Goal: Information Seeking & Learning: Learn about a topic

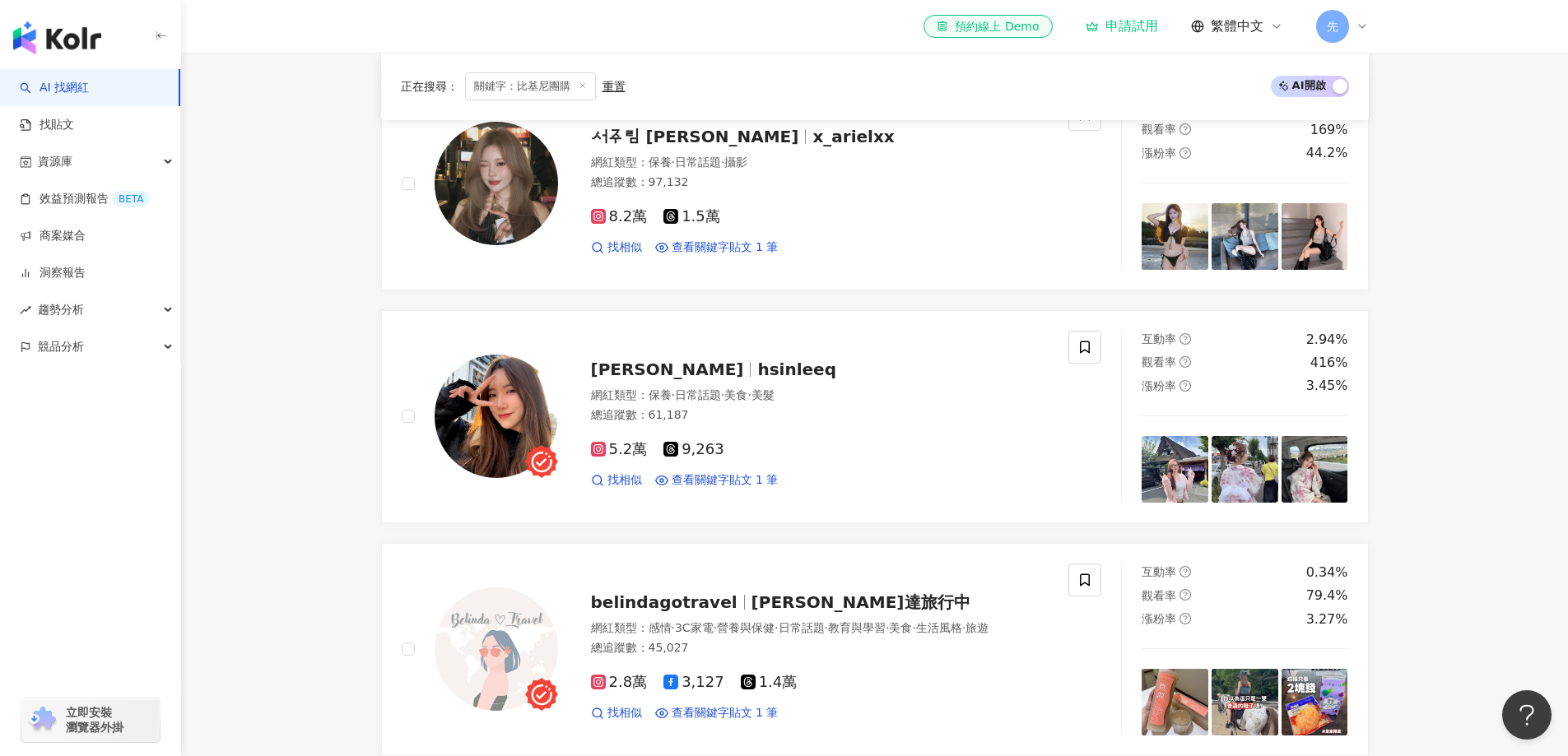
scroll to position [247, 0]
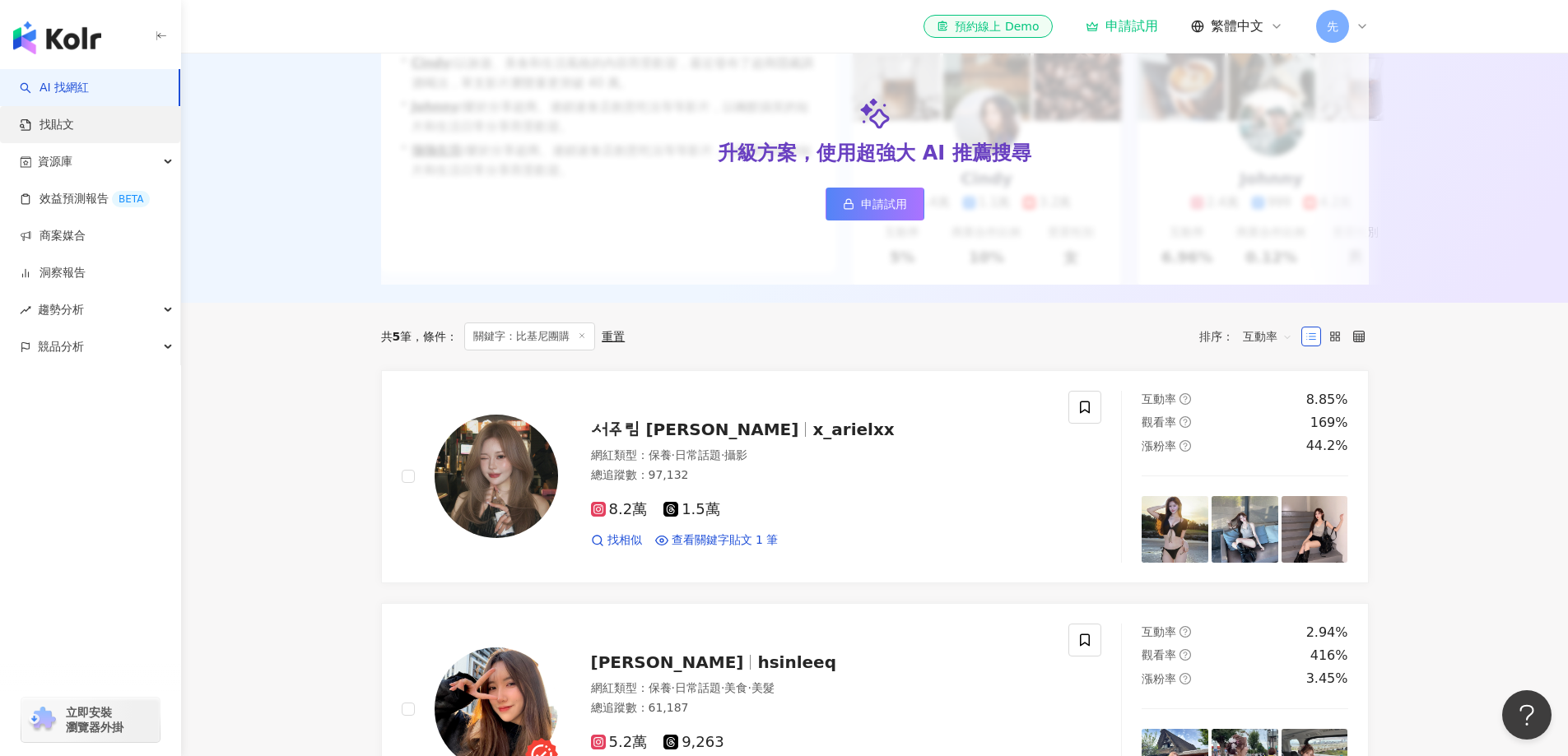
click at [74, 119] on link "找貼文" at bounding box center [46, 125] width 54 height 17
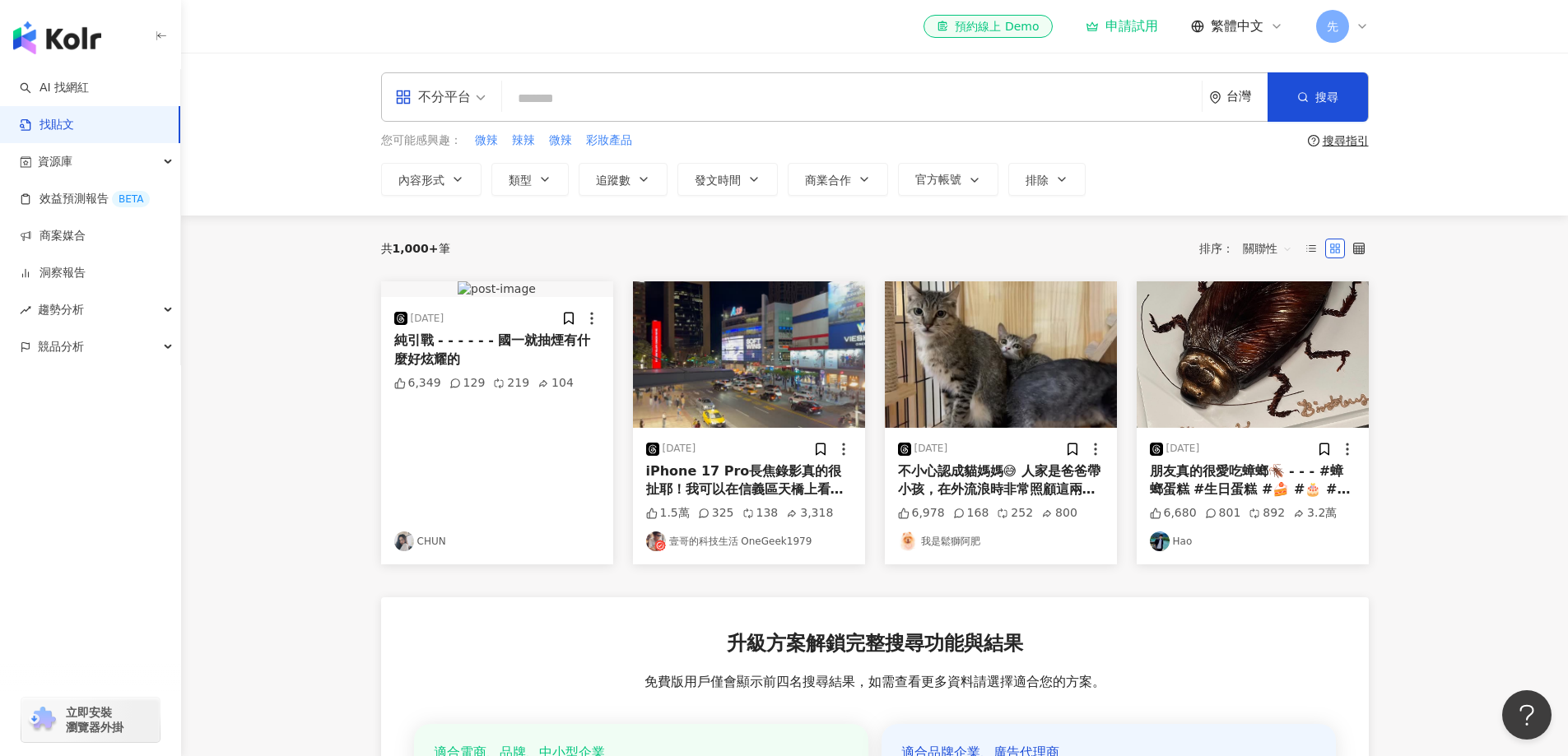
click at [629, 92] on input "search" at bounding box center [851, 98] width 686 height 35
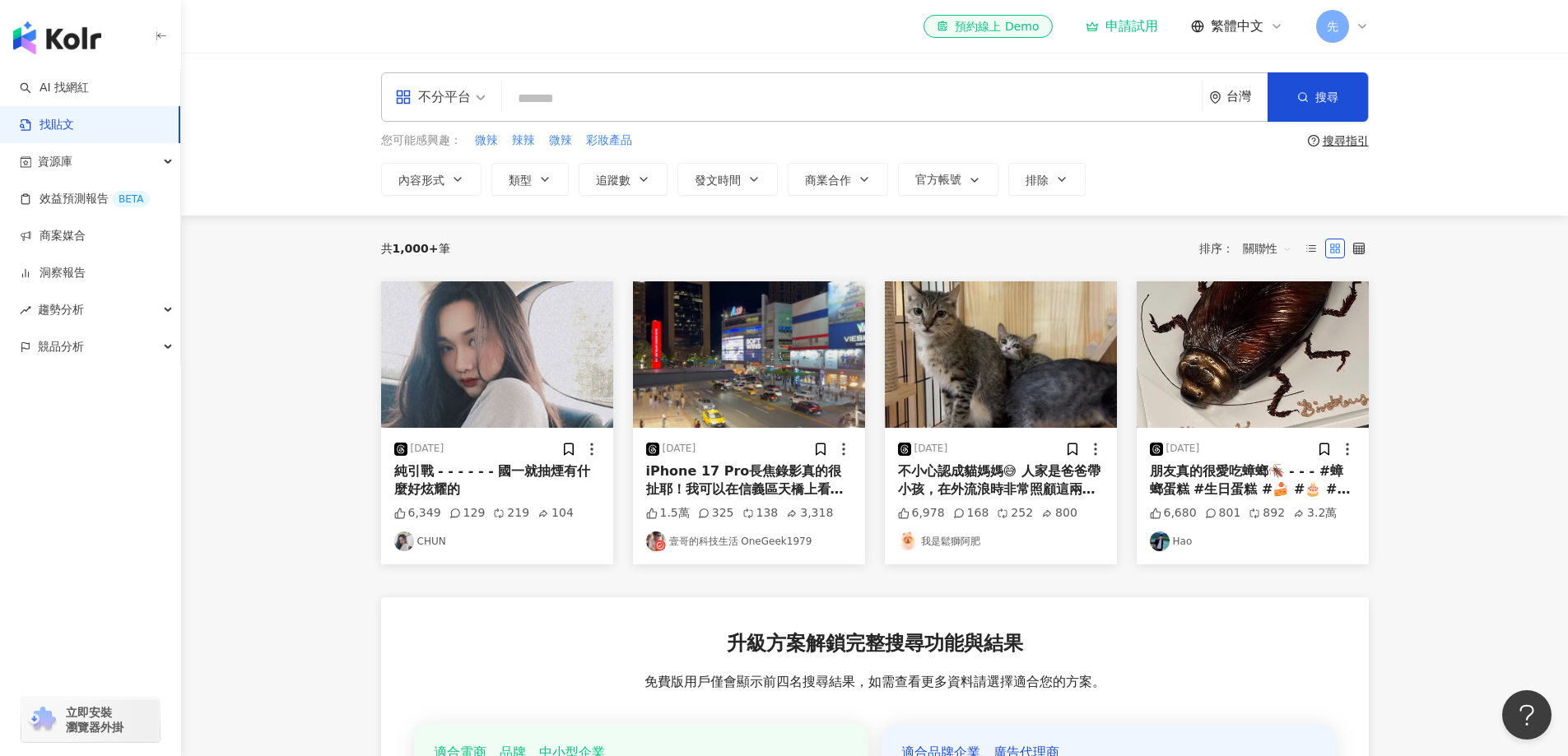
click at [629, 92] on input "search" at bounding box center [851, 98] width 686 height 35
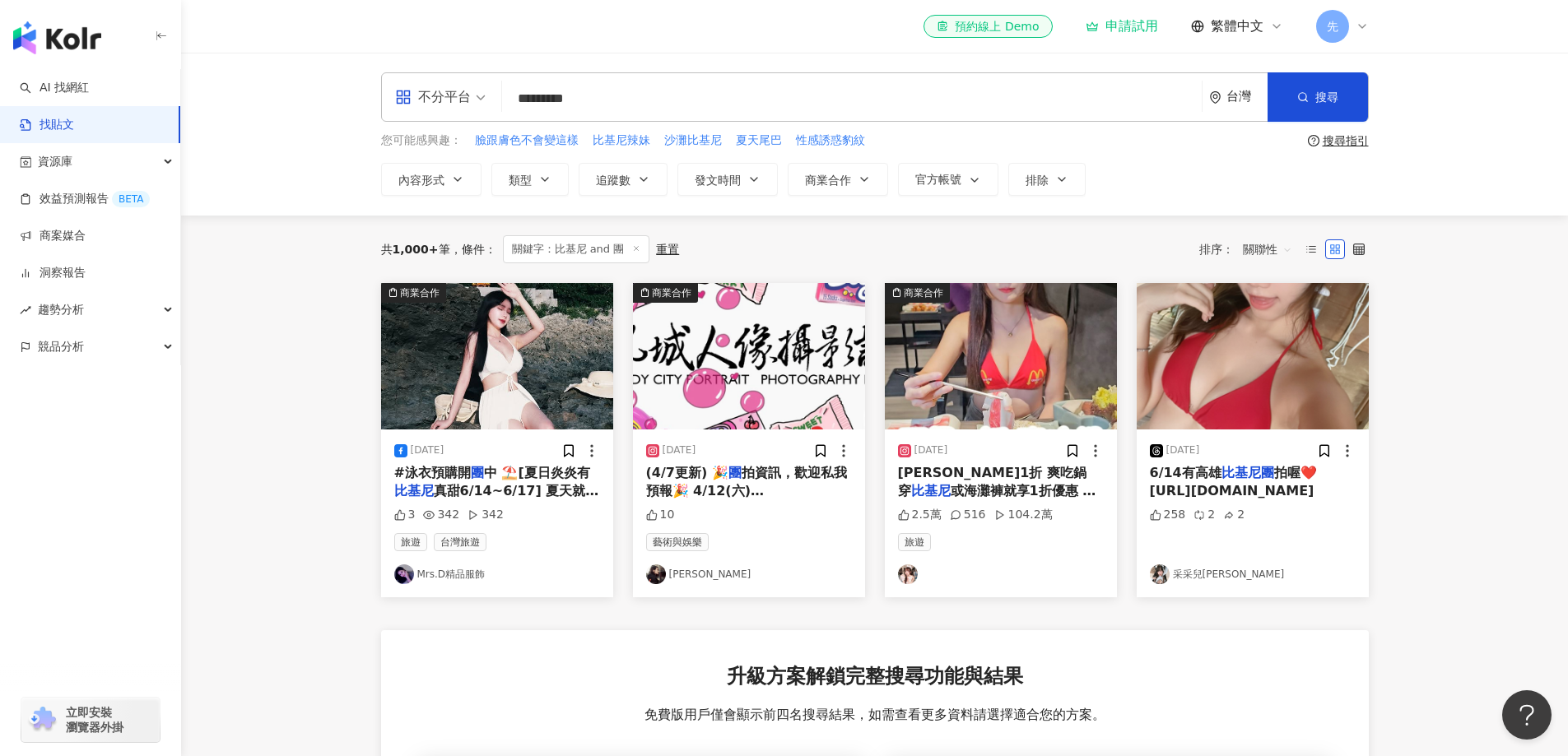
click at [907, 573] on img at bounding box center [907, 574] width 20 height 20
click at [643, 95] on input "*********" at bounding box center [851, 98] width 686 height 35
click at [1333, 99] on span "搜尋" at bounding box center [1326, 96] width 23 height 13
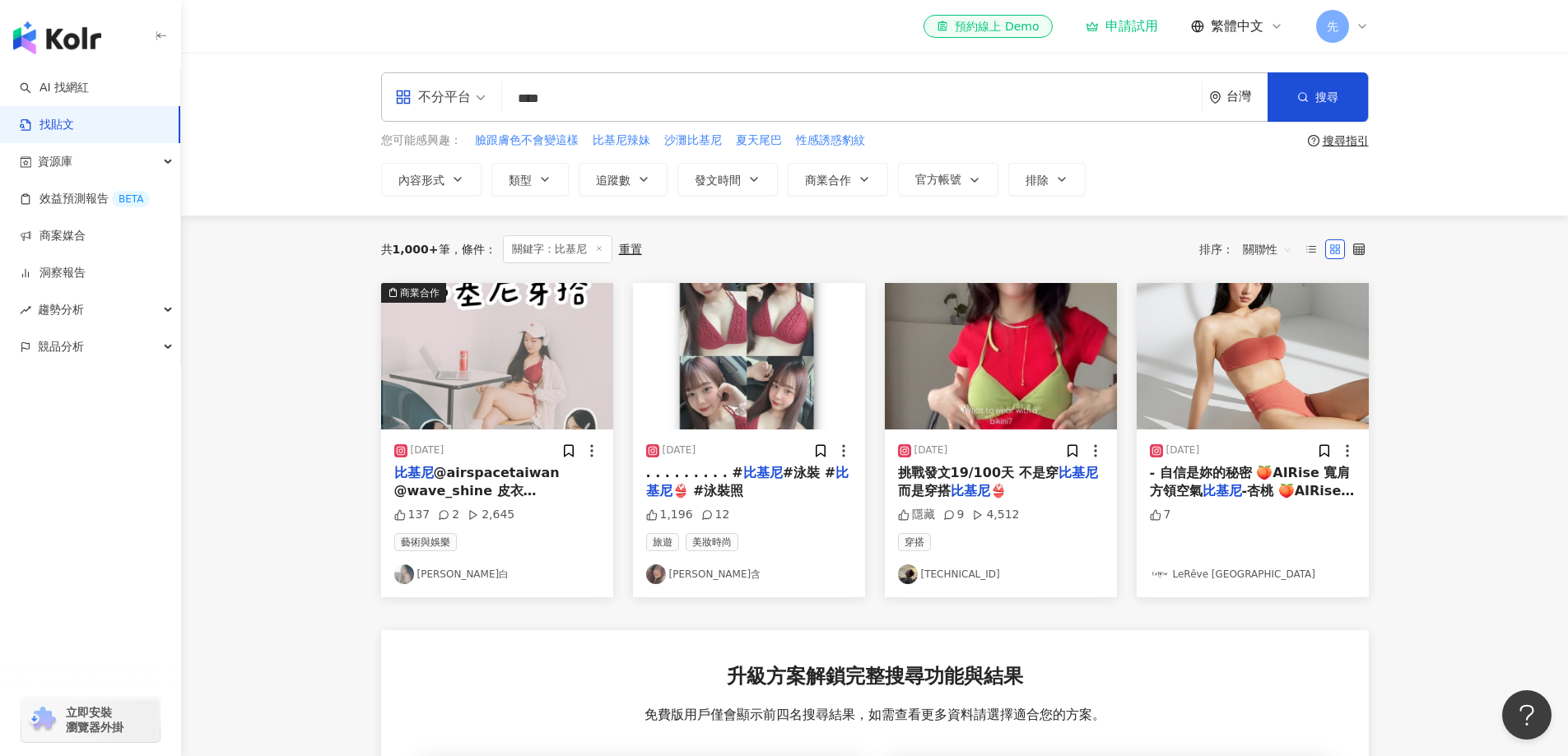
click at [740, 357] on img "button" at bounding box center [749, 356] width 232 height 146
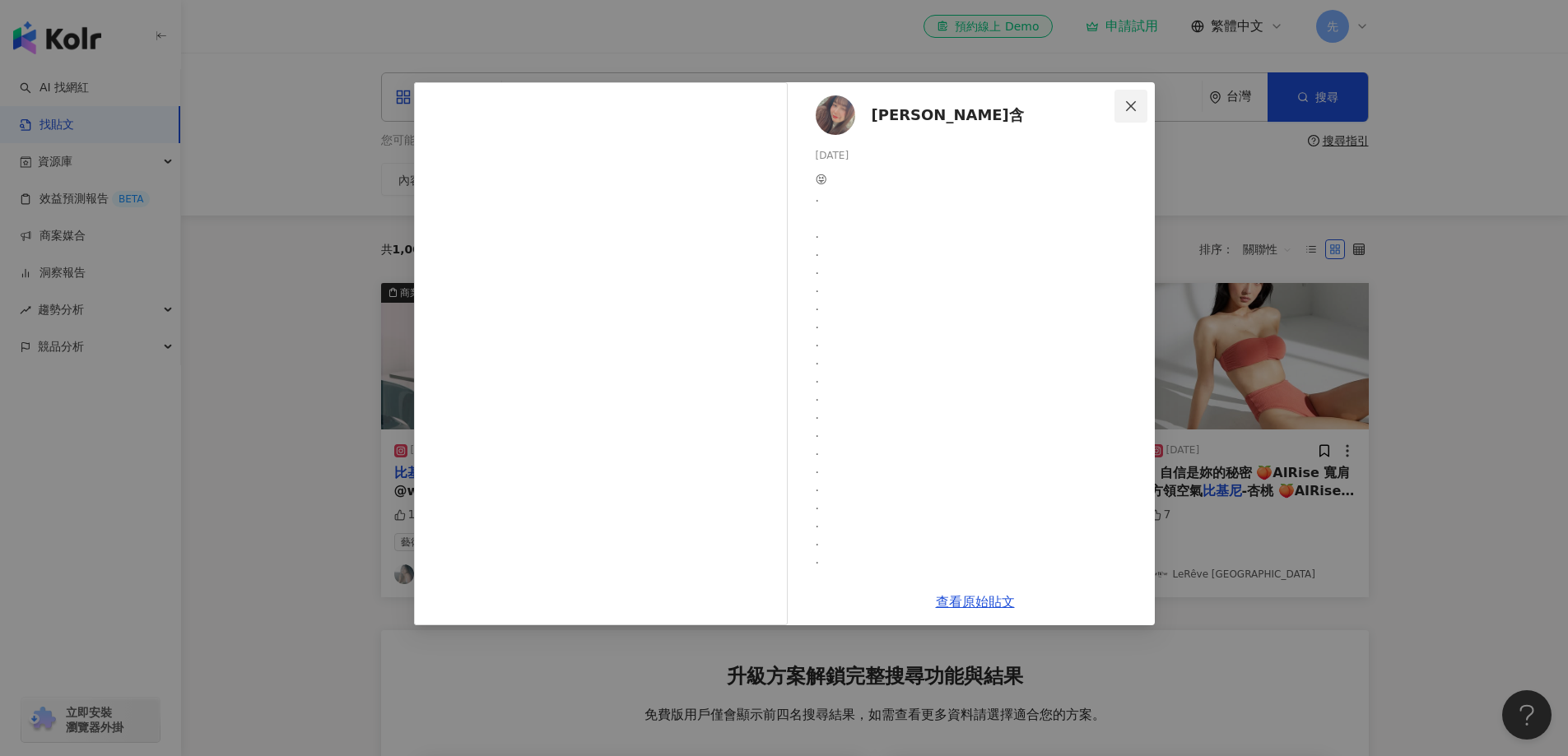
click at [1137, 104] on span "Close" at bounding box center [1130, 105] width 32 height 13
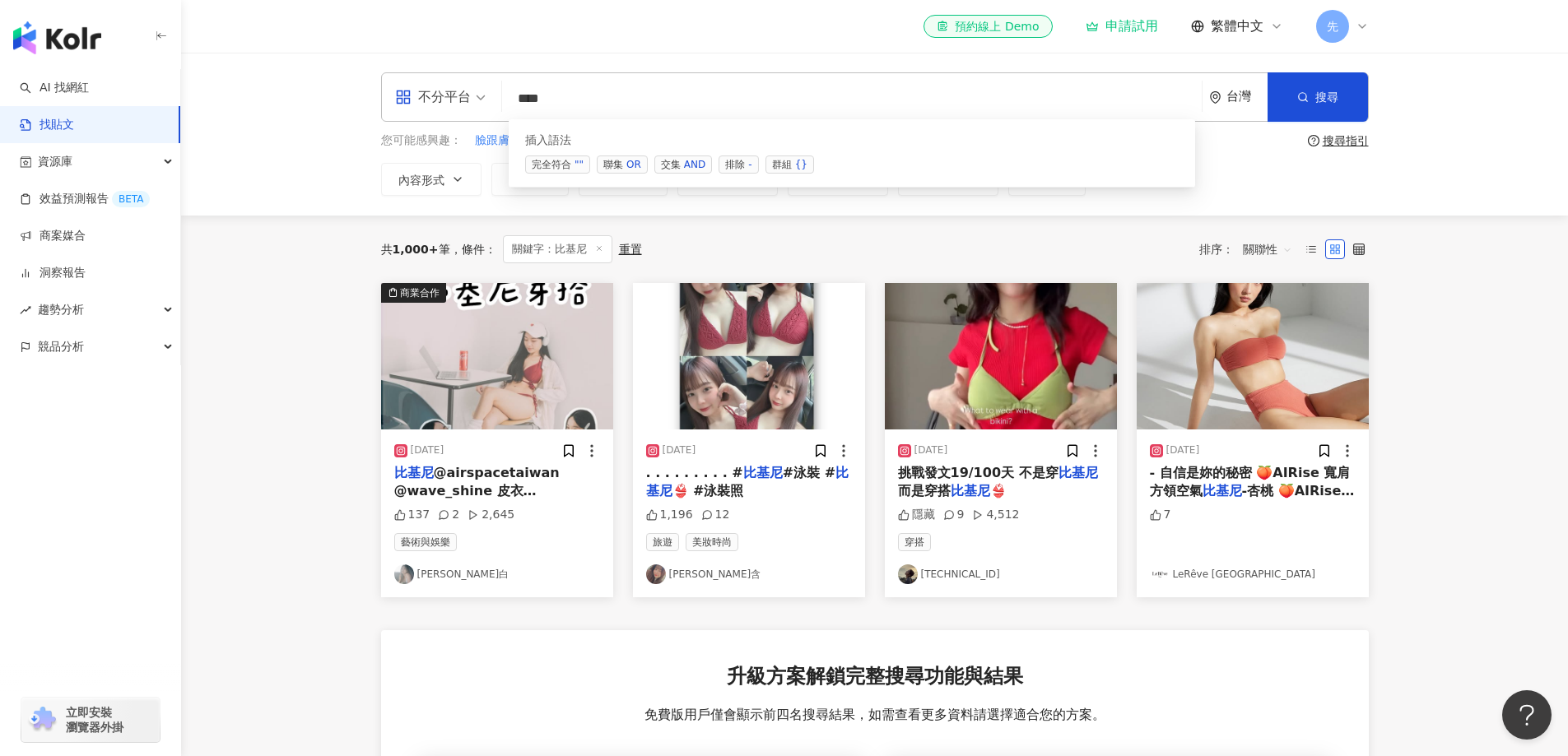
click at [594, 95] on input "***" at bounding box center [851, 98] width 686 height 35
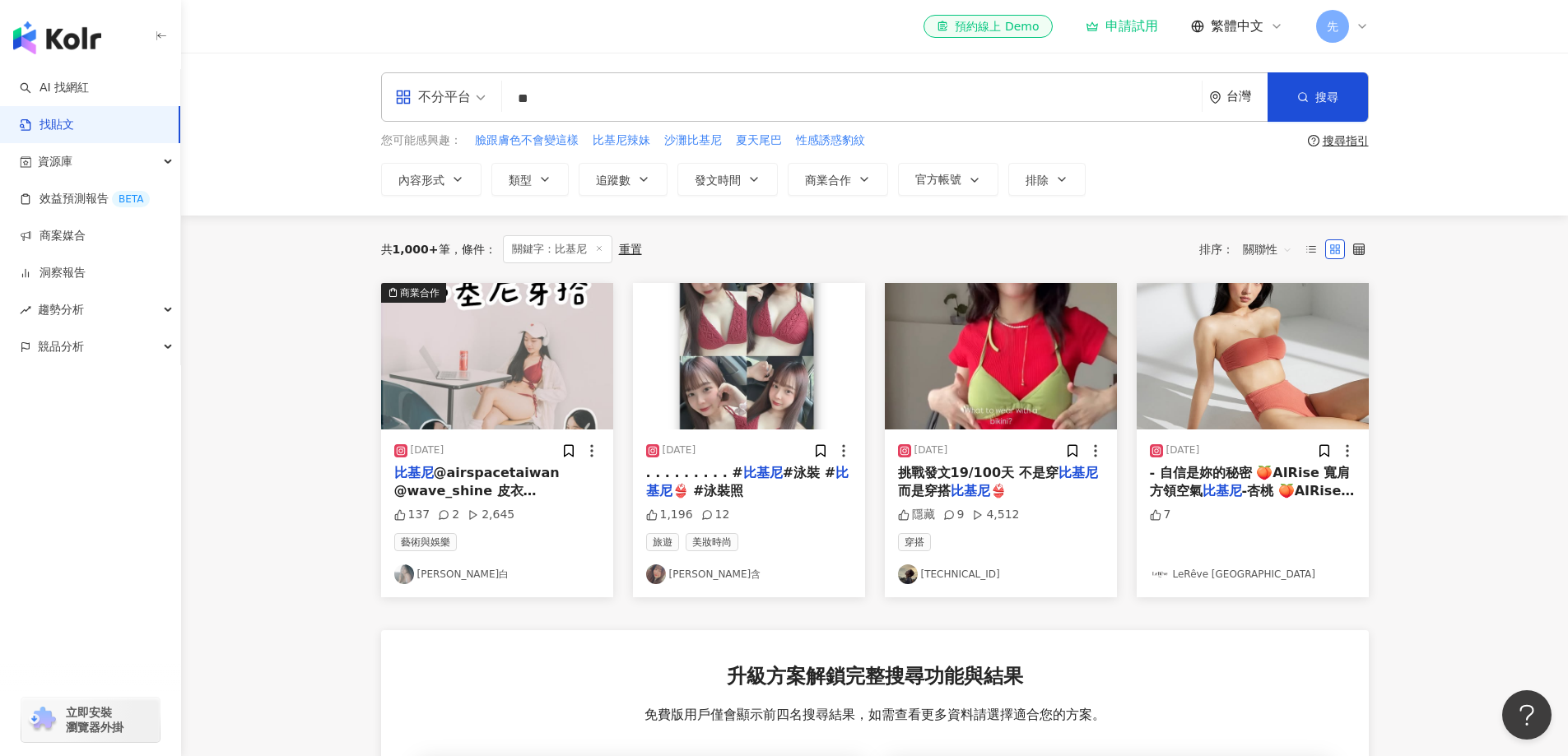
type input "*"
type input "**"
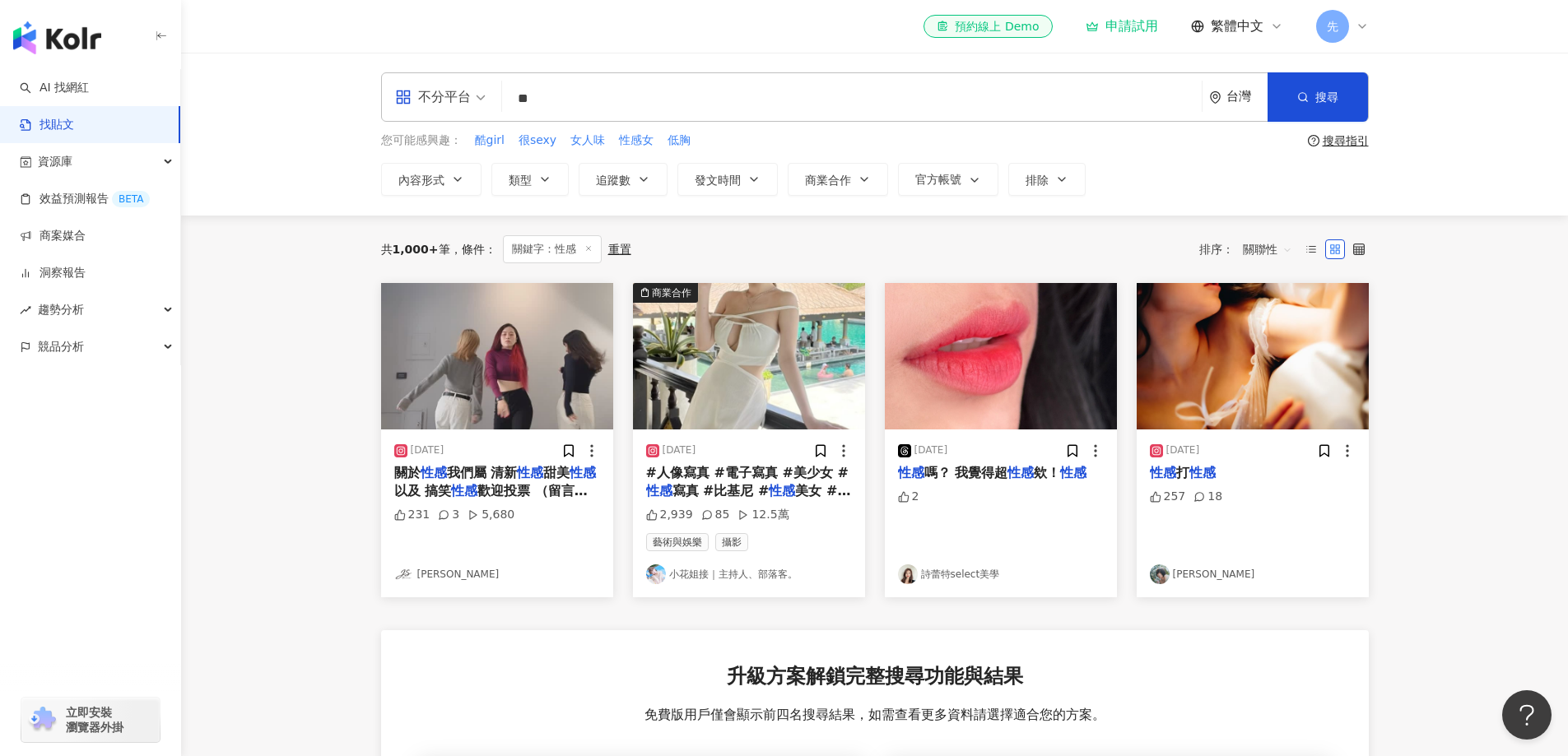
drag, startPoint x: 757, startPoint y: 484, endPoint x: 719, endPoint y: 477, distance: 38.6
click at [719, 477] on span "#人像寫真 #電子寫真 #美少女 #" at bounding box center [747, 473] width 203 height 16
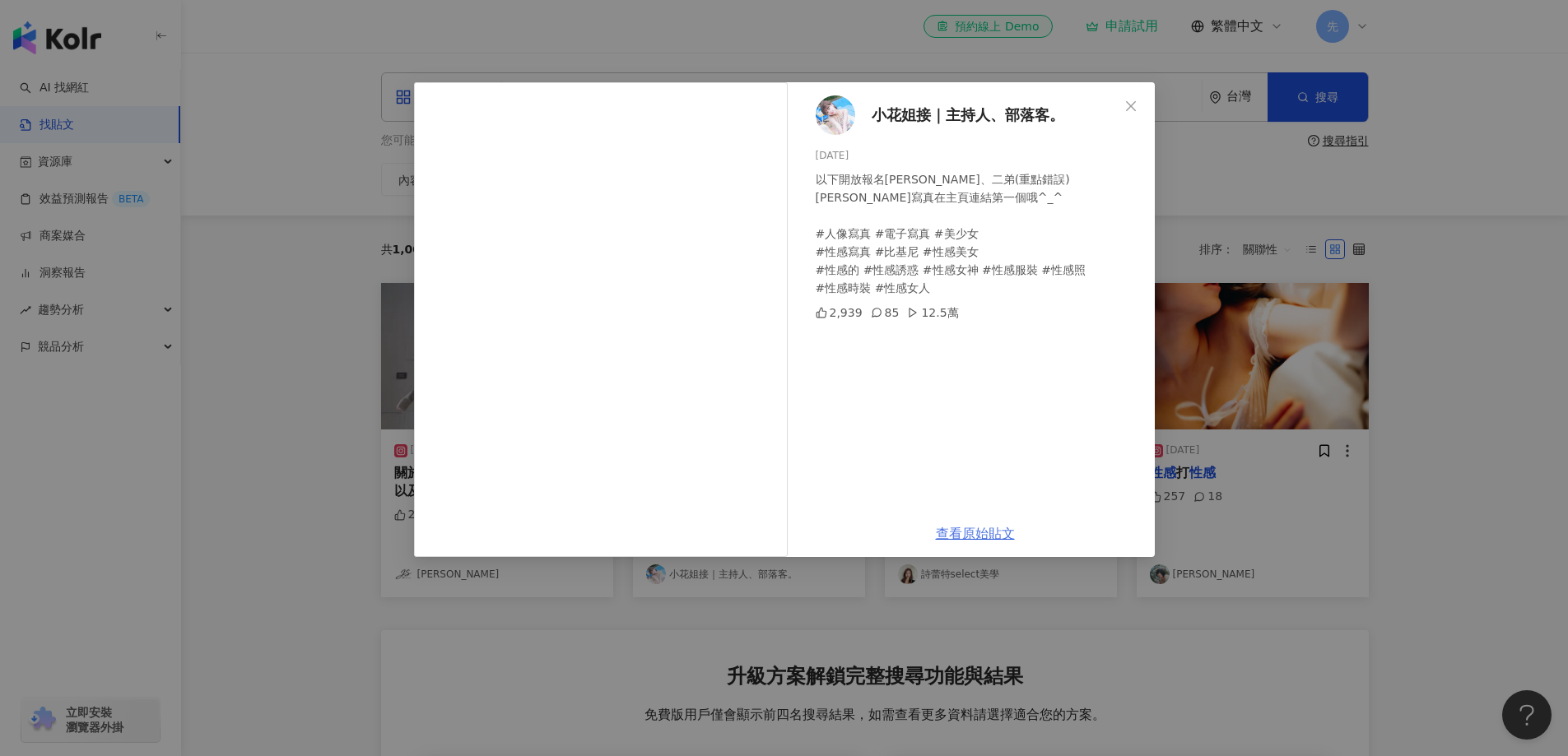
click at [966, 528] on link "查看原始貼文" at bounding box center [975, 534] width 79 height 16
click at [1130, 101] on icon "close" at bounding box center [1131, 105] width 13 height 13
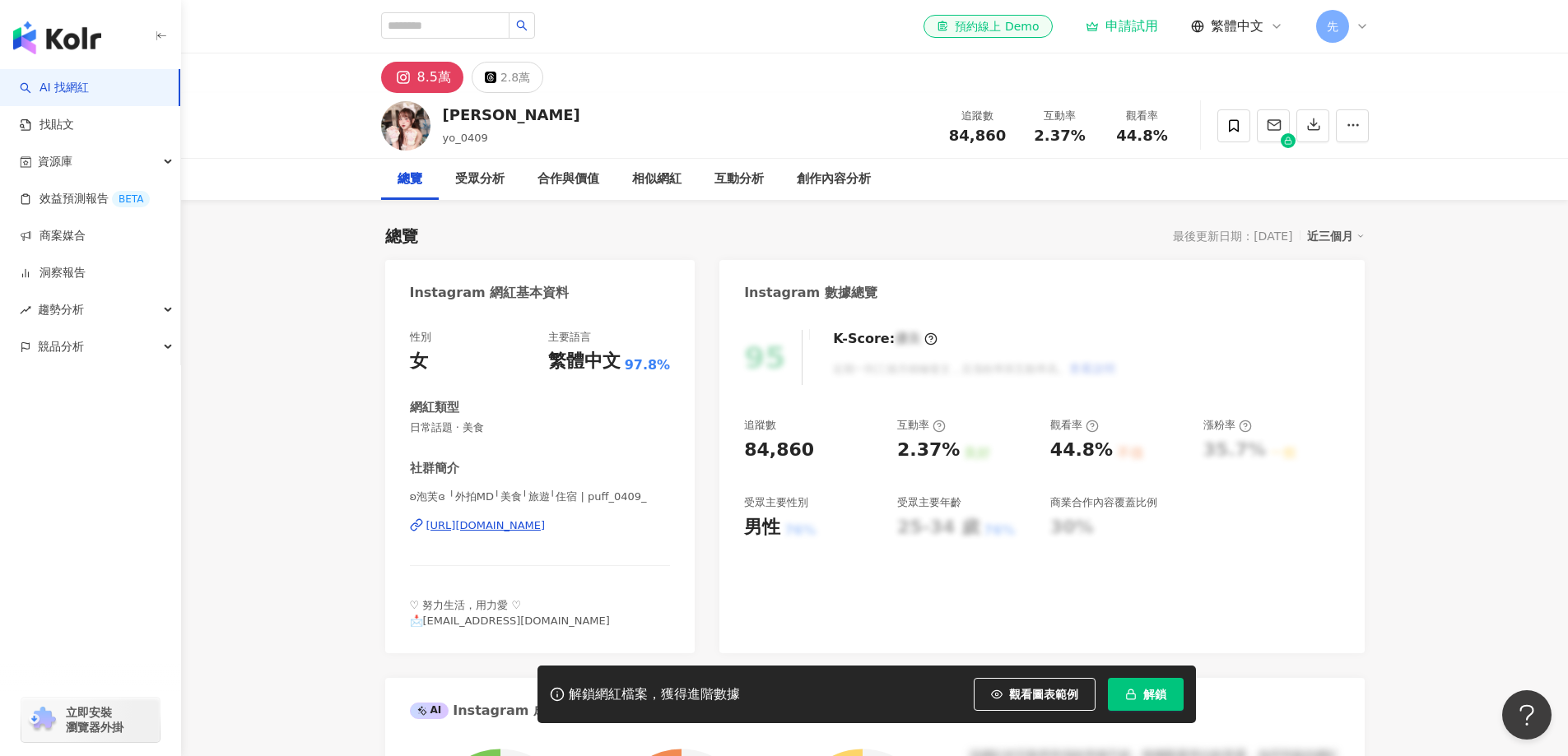
click at [454, 113] on div "珮岑" at bounding box center [511, 114] width 138 height 21
click at [437, 112] on div "珮岑 yo_0409 追蹤數 84,860 互動率 2.37% 觀看率 44.8%" at bounding box center [875, 126] width 1054 height 65
drag, startPoint x: 488, startPoint y: 138, endPoint x: 440, endPoint y: 137, distance: 48.0
click at [440, 137] on div "珮岑 yo_0409 追蹤數 84,860 互動率 2.37% 觀看率 44.8%" at bounding box center [875, 126] width 1054 height 65
drag, startPoint x: 478, startPoint y: 109, endPoint x: 446, endPoint y: 112, distance: 32.1
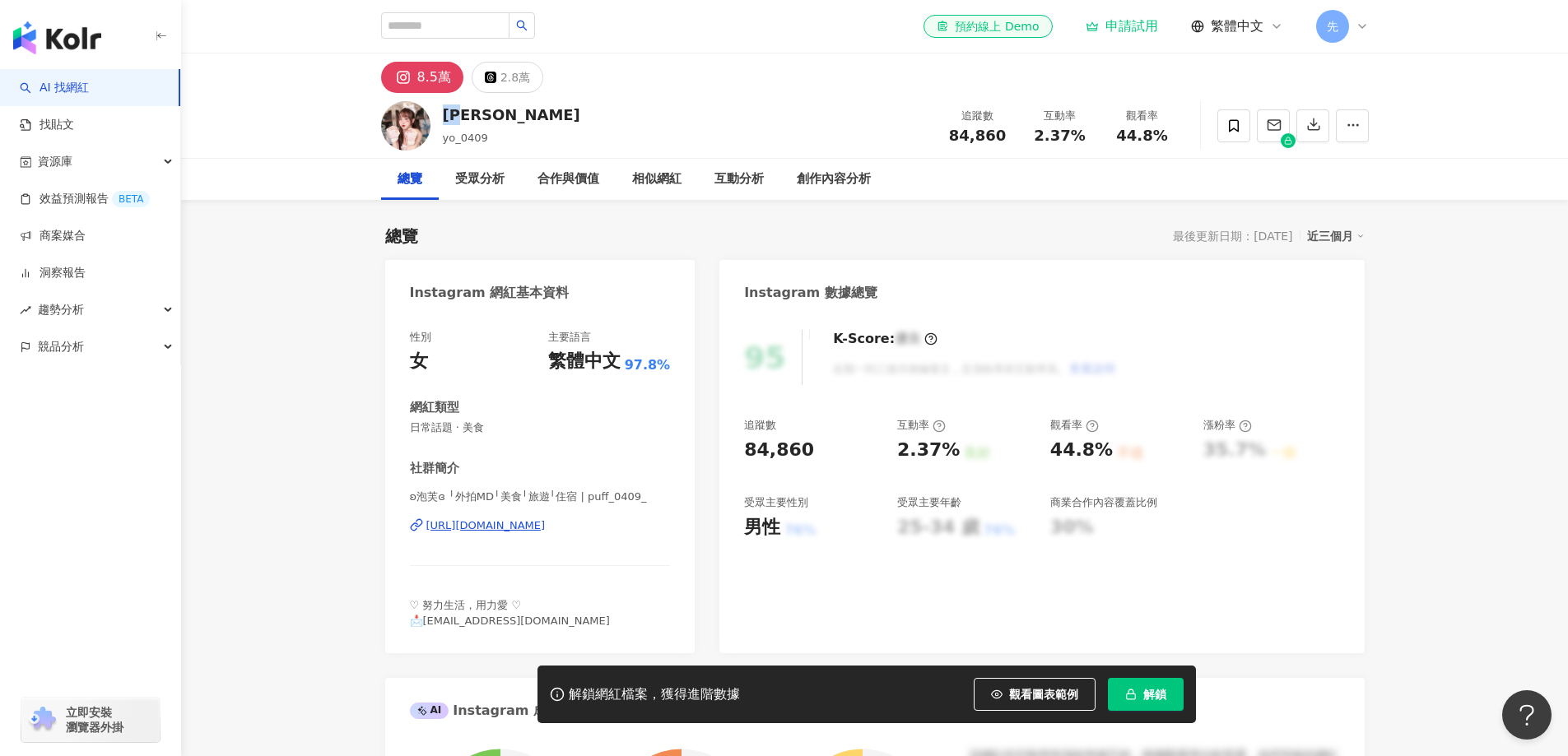
click at [446, 112] on div "珮岑" at bounding box center [511, 114] width 138 height 21
drag, startPoint x: 553, startPoint y: 620, endPoint x: 415, endPoint y: 627, distance: 138.2
click at [415, 627] on div "♡ 努力生活，用力愛 ♡ 📩puff880409@gmail.com" at bounding box center [540, 613] width 261 height 29
click at [546, 623] on div "♡ 努力生活，用力愛 ♡ 📩puff880409@gmail.com" at bounding box center [540, 613] width 261 height 29
drag, startPoint x: 549, startPoint y: 622, endPoint x: 426, endPoint y: 628, distance: 123.1
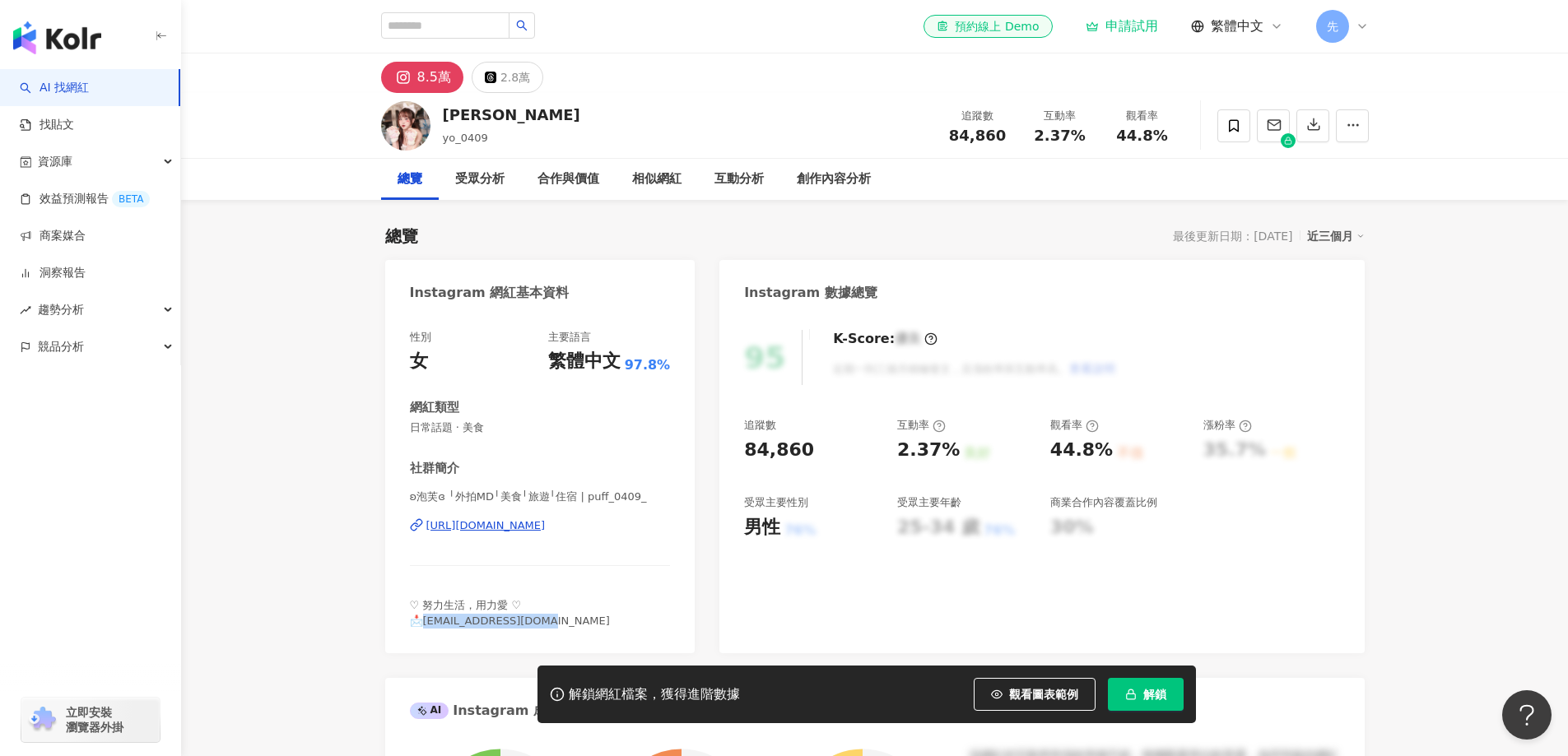
click at [426, 628] on div "♡ 努力生活，用力愛 ♡ 📩puff880409@gmail.com" at bounding box center [540, 613] width 261 height 29
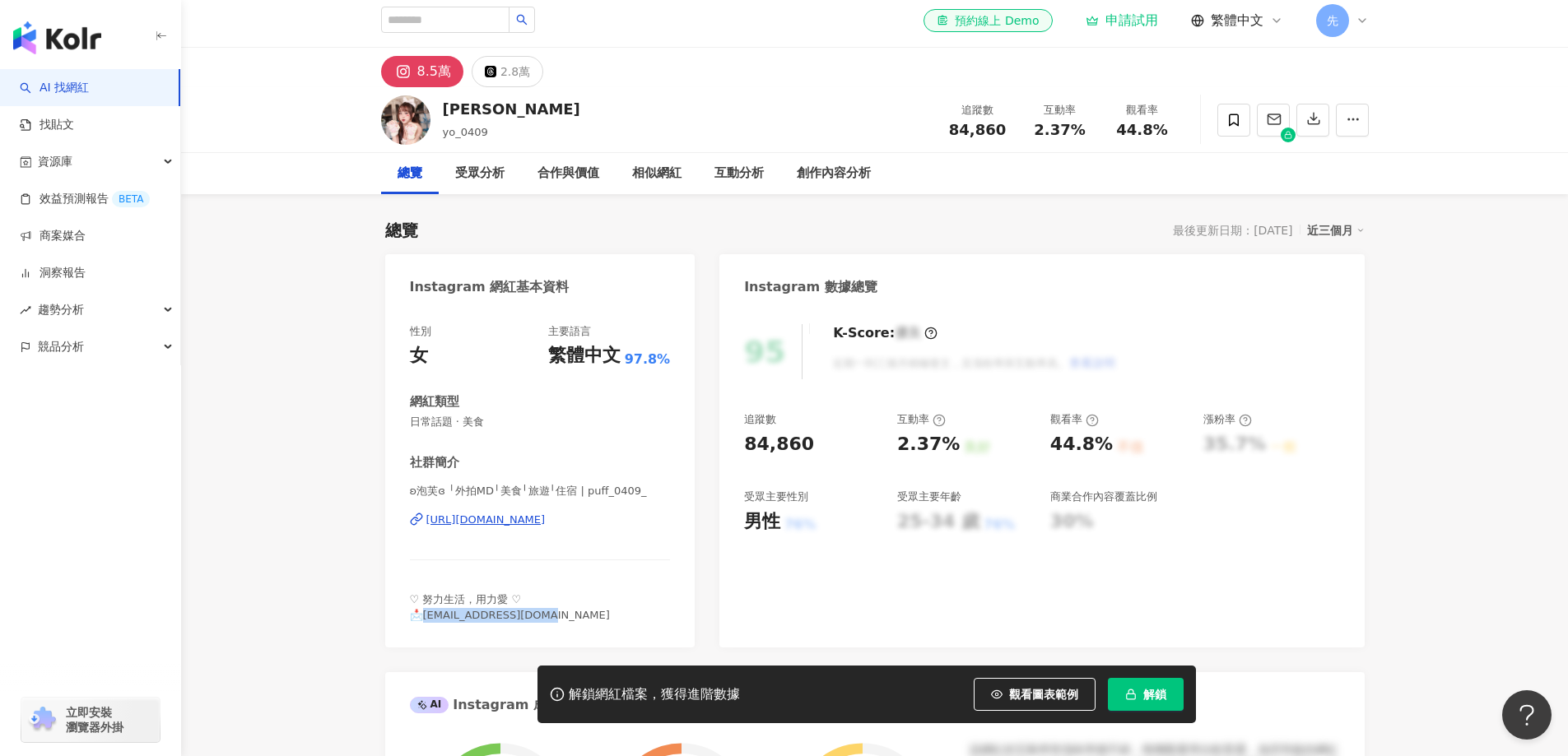
scroll to position [412, 0]
